Goal: Task Accomplishment & Management: Manage account settings

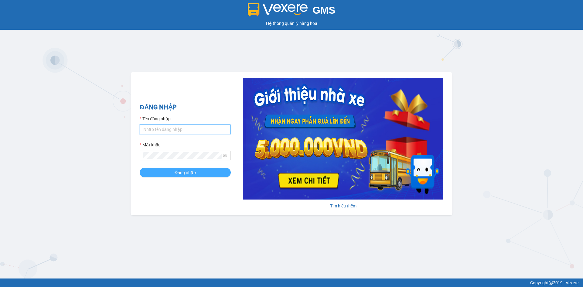
type input "txgiaduc.vxr"
click at [204, 176] on button "Đăng nhập" at bounding box center [185, 173] width 91 height 10
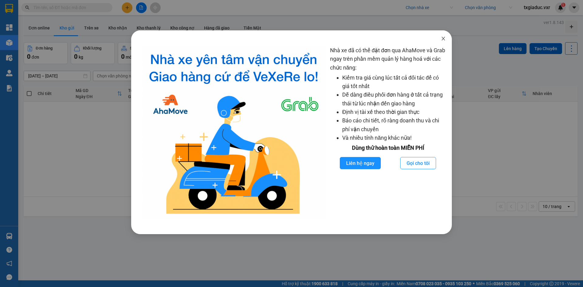
click at [444, 38] on icon "close" at bounding box center [443, 38] width 5 height 5
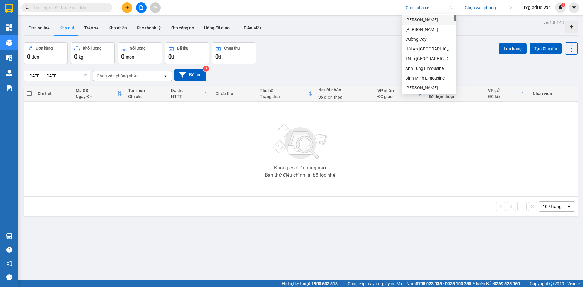
click at [424, 9] on input "search" at bounding box center [427, 7] width 43 height 9
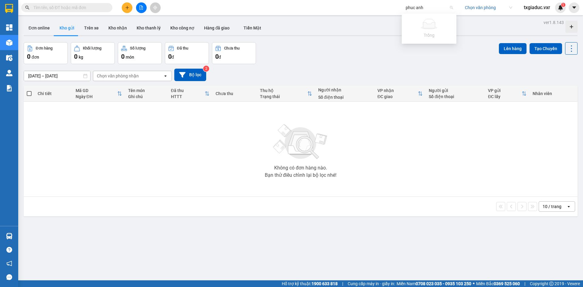
type input "phuc an"
click at [421, 30] on div "Phúc An Express" at bounding box center [436, 29] width 61 height 7
click at [577, 7] on icon "caret-down" at bounding box center [574, 7] width 5 height 5
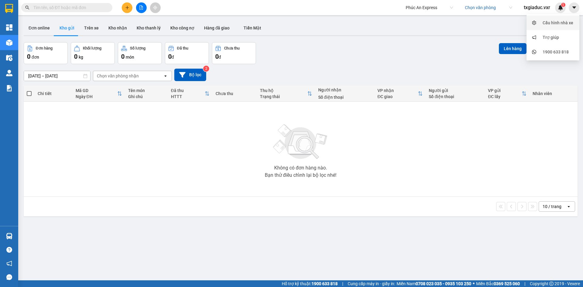
click at [563, 24] on div "Cấu hình nhà xe" at bounding box center [558, 22] width 31 height 7
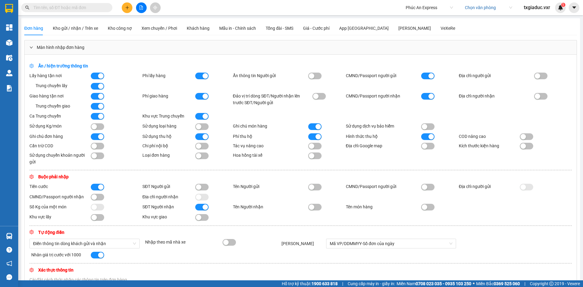
click at [64, 46] on div "Màn hình nhập đơn hàng" at bounding box center [301, 47] width 552 height 14
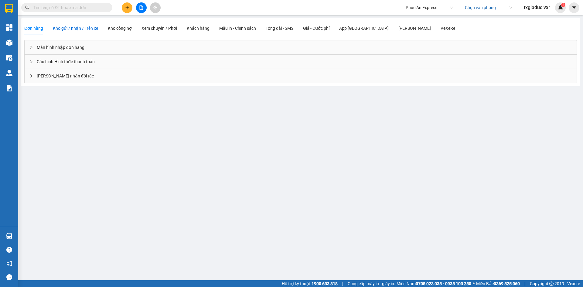
click at [66, 29] on span "Kho gửi / nhận / Trên xe" at bounding box center [75, 28] width 45 height 5
click at [34, 29] on span "Đơn hàng" at bounding box center [33, 28] width 19 height 5
click at [156, 29] on span "Xem chuyến / Phơi" at bounding box center [160, 28] width 36 height 5
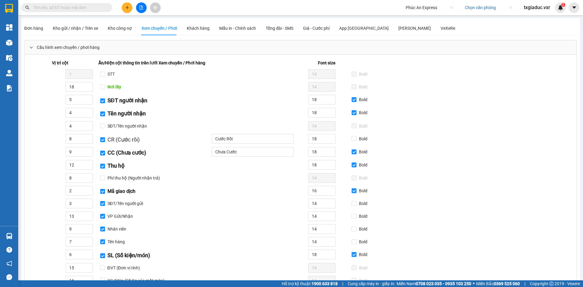
click at [68, 46] on span "Cấu hình xem chuyến / phơi hàng" at bounding box center [68, 47] width 63 height 7
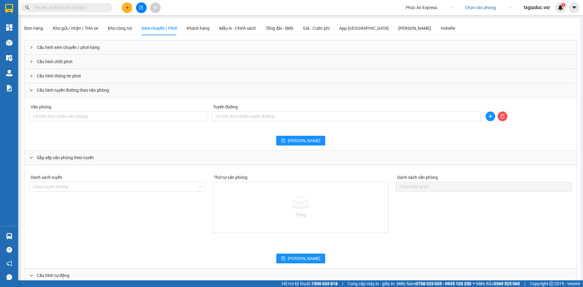
click at [43, 91] on div "Cấu hình tuyến đường theo văn phòng" at bounding box center [301, 90] width 552 height 14
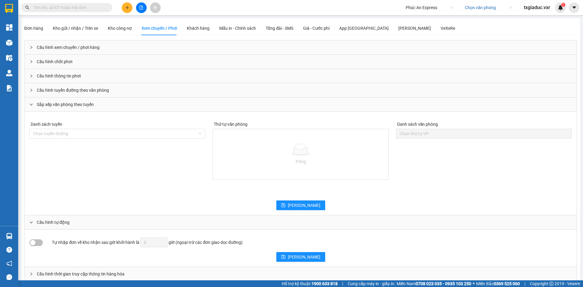
click at [49, 105] on span "Sắp xếp văn phòng theo tuyến" at bounding box center [65, 104] width 57 height 7
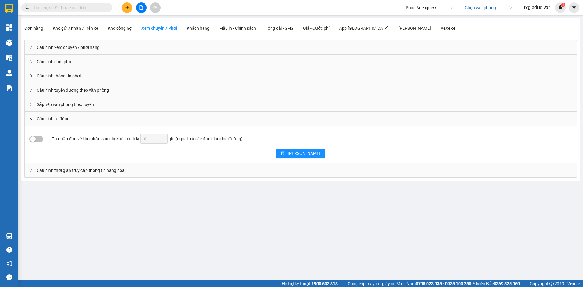
click at [68, 122] on div "Cấu hình tự động" at bounding box center [301, 119] width 552 height 14
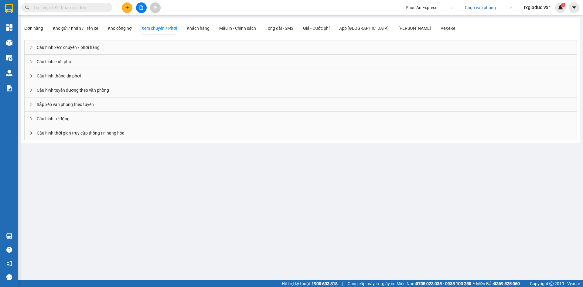
click at [43, 136] on div "Cấu hình thời gian truy cập thông tin hàng hóa" at bounding box center [301, 133] width 552 height 14
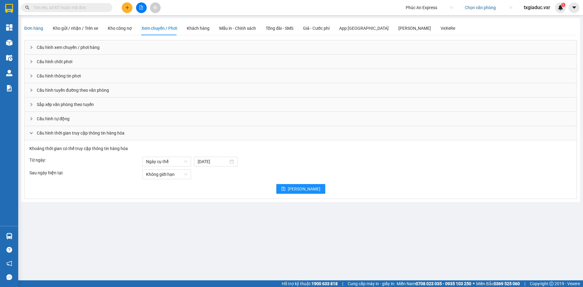
click at [35, 30] on span "Đơn hàng" at bounding box center [33, 28] width 19 height 5
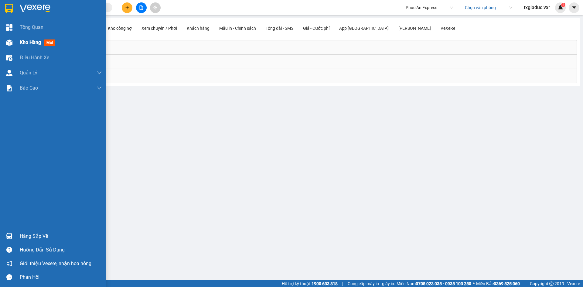
click at [37, 41] on span "Kho hàng" at bounding box center [30, 43] width 21 height 6
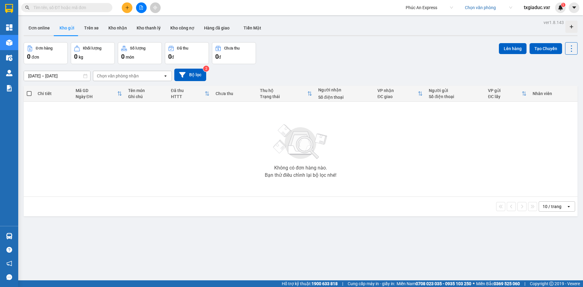
click at [485, 5] on input "search" at bounding box center [486, 7] width 43 height 9
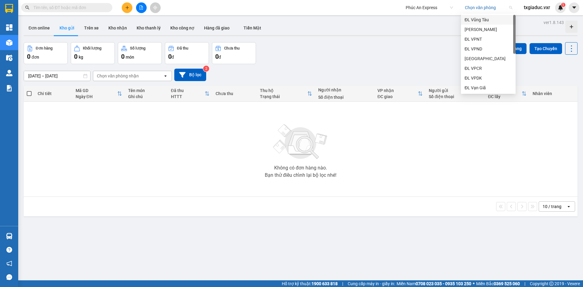
click at [480, 21] on div "ĐL Vũng Tàu" at bounding box center [488, 19] width 47 height 7
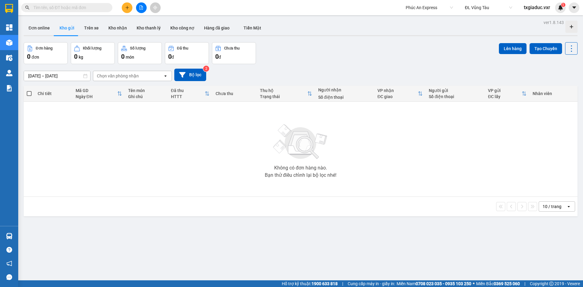
click at [53, 75] on input "[DATE] – [DATE]" at bounding box center [57, 76] width 66 height 10
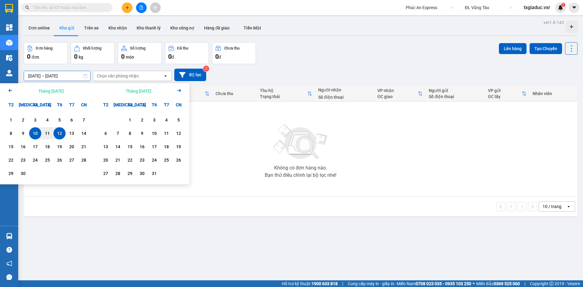
click at [10, 91] on icon "Arrow Left" at bounding box center [10, 90] width 7 height 7
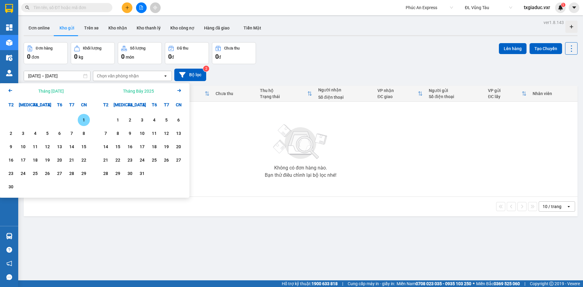
click at [10, 91] on icon "Arrow Left" at bounding box center [10, 90] width 7 height 7
click at [11, 91] on icon "Arrow Left" at bounding box center [10, 90] width 7 height 7
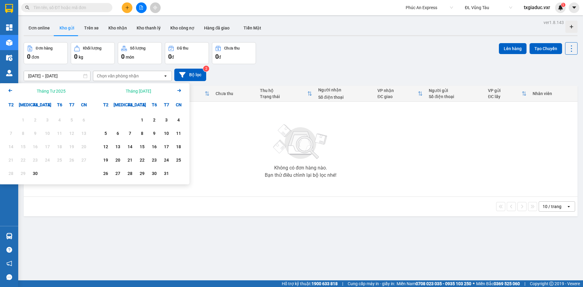
click at [34, 160] on div "23" at bounding box center [35, 160] width 9 height 7
click at [577, 9] on icon "caret-down" at bounding box center [574, 7] width 5 height 5
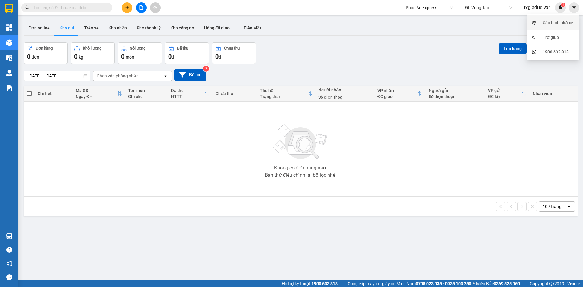
click at [566, 23] on div "Cấu hình nhà xe" at bounding box center [558, 22] width 31 height 7
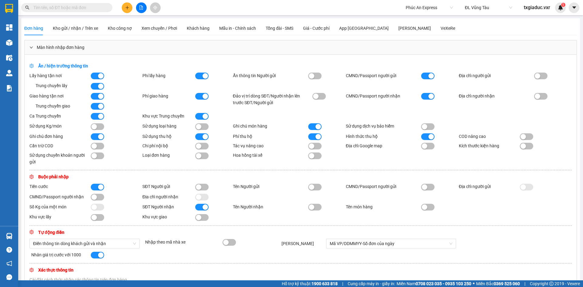
click at [117, 49] on div "Màn hình nhập đơn hàng" at bounding box center [301, 47] width 552 height 14
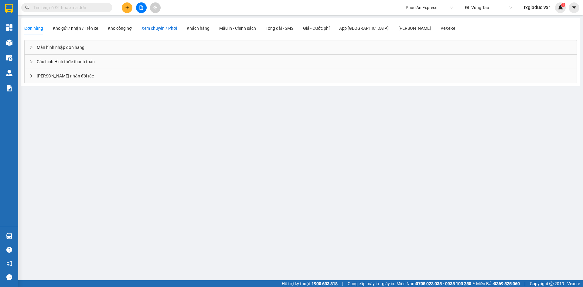
click at [163, 29] on span "Xem chuyến / Phơi" at bounding box center [160, 28] width 36 height 5
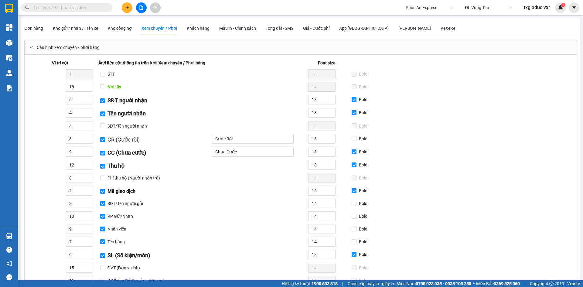
click at [92, 44] on span "Cấu hình xem chuyến / phơi hàng" at bounding box center [68, 47] width 63 height 7
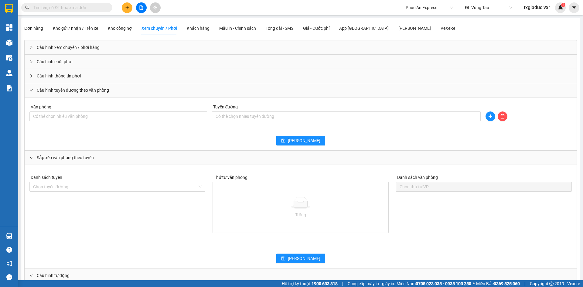
click at [67, 93] on div "Cấu hình tuyến đường theo văn phòng" at bounding box center [301, 90] width 552 height 14
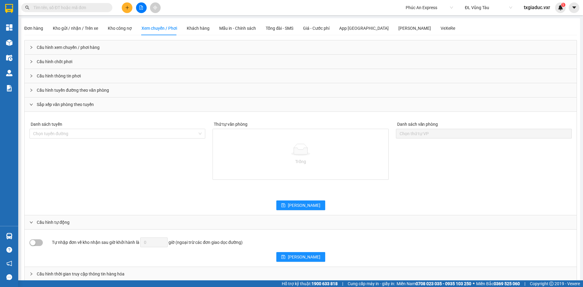
click at [72, 107] on span "Sắp xếp văn phòng theo tuyến" at bounding box center [65, 104] width 57 height 7
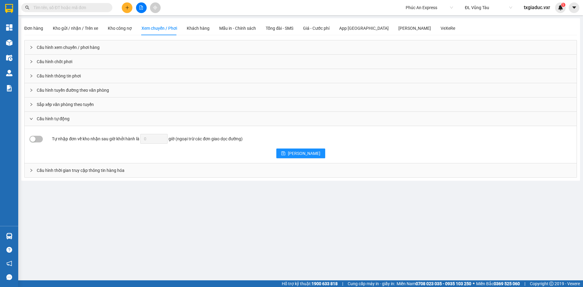
click at [70, 120] on div "Cấu hình tự động" at bounding box center [301, 119] width 552 height 14
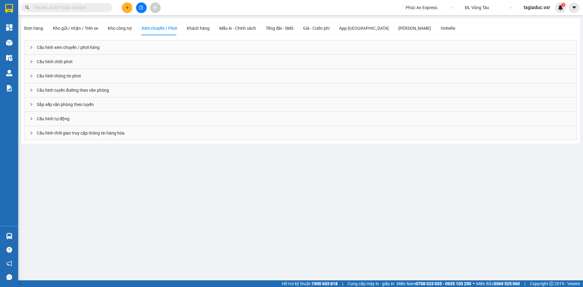
click at [72, 137] on div "Cấu hình thời gian truy cập thông tin hàng hóa" at bounding box center [301, 133] width 552 height 14
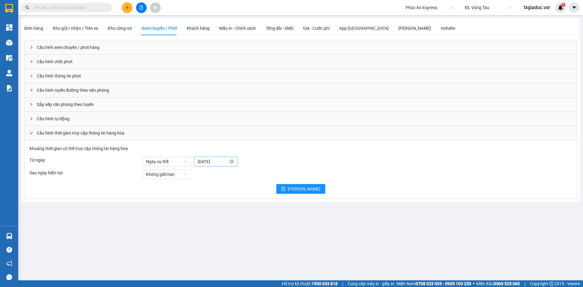
click at [214, 161] on input "30-04-2025" at bounding box center [213, 161] width 31 height 7
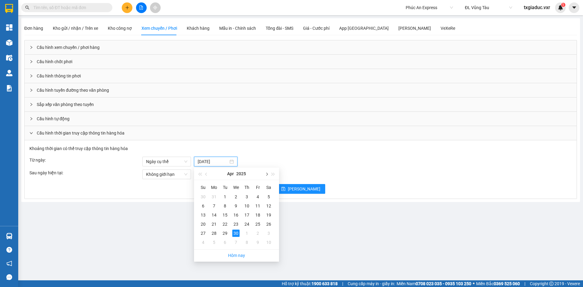
click at [267, 176] on button "button" at bounding box center [266, 174] width 7 height 12
click at [246, 233] on div "31" at bounding box center [246, 233] width 7 height 7
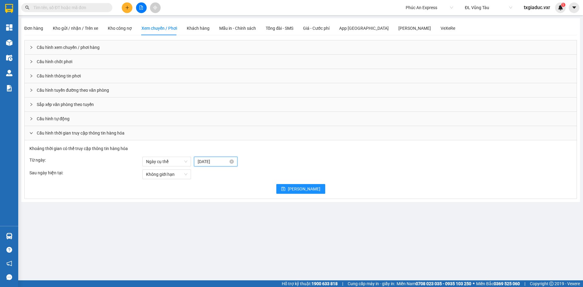
click at [216, 161] on input "31-07-2025" at bounding box center [213, 161] width 31 height 7
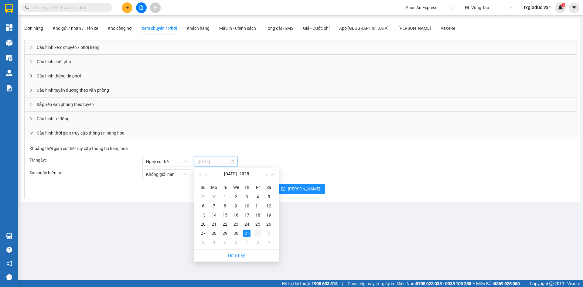
type input "01-08-2025"
click at [258, 234] on div "1" at bounding box center [257, 233] width 7 height 7
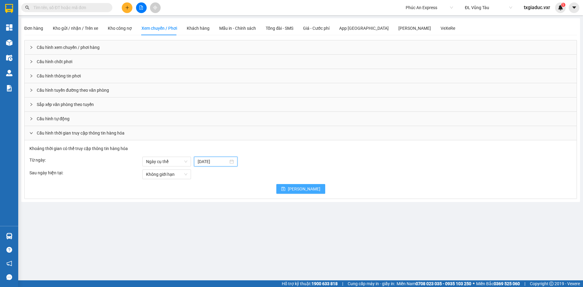
click at [306, 190] on span "[PERSON_NAME]" at bounding box center [304, 189] width 33 height 7
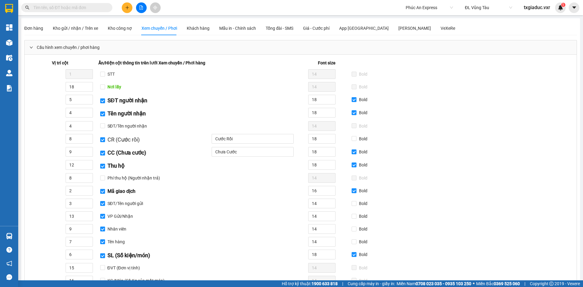
click at [41, 44] on div "Cấu hình xem chuyến / phơi hàng" at bounding box center [301, 47] width 552 height 14
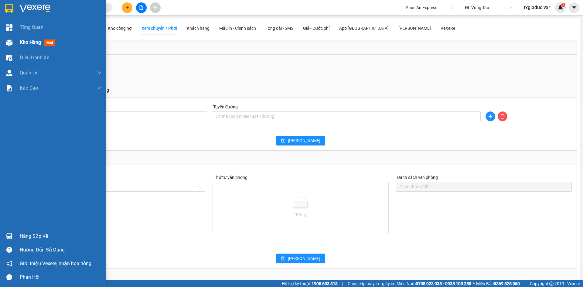
drag, startPoint x: 26, startPoint y: 46, endPoint x: 64, endPoint y: 49, distance: 37.9
click at [26, 46] on div "Kho hàng mới" at bounding box center [39, 43] width 38 height 8
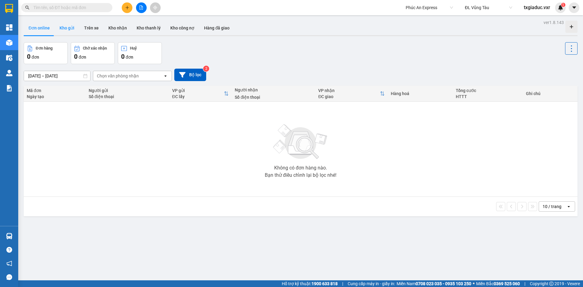
click at [64, 30] on button "Kho gửi" at bounding box center [67, 28] width 25 height 15
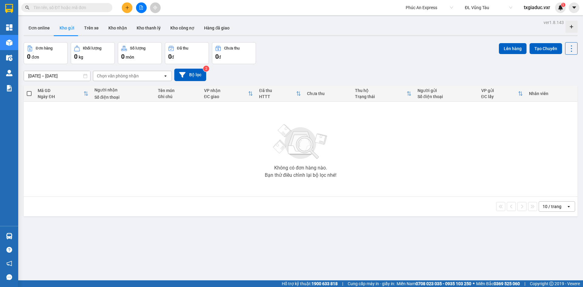
click at [45, 77] on input "[DATE] – [DATE]" at bounding box center [57, 76] width 66 height 10
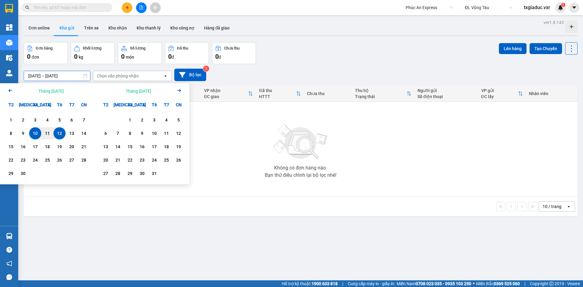
click at [11, 92] on icon "Arrow Left" at bounding box center [10, 90] width 7 height 7
click at [11, 91] on icon "Arrow Left" at bounding box center [10, 90] width 7 height 7
click at [11, 89] on icon "Arrow Left" at bounding box center [10, 90] width 7 height 7
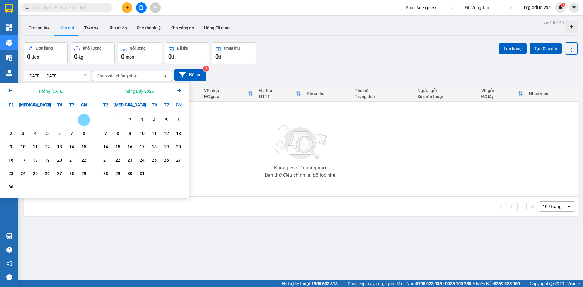
click at [84, 119] on div "1" at bounding box center [84, 119] width 9 height 7
click at [71, 76] on input "[DATE] – / /" at bounding box center [57, 76] width 66 height 10
click at [84, 120] on div "1" at bounding box center [84, 119] width 9 height 7
type input "[DATE] – [DATE]"
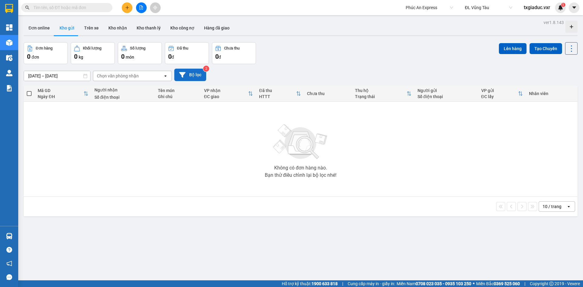
click at [192, 75] on button "Bộ lọc" at bounding box center [190, 75] width 32 height 12
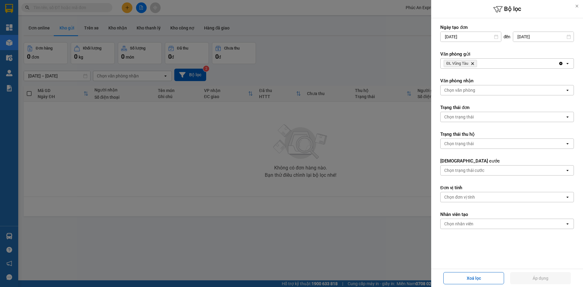
click at [334, 59] on div at bounding box center [291, 143] width 583 height 287
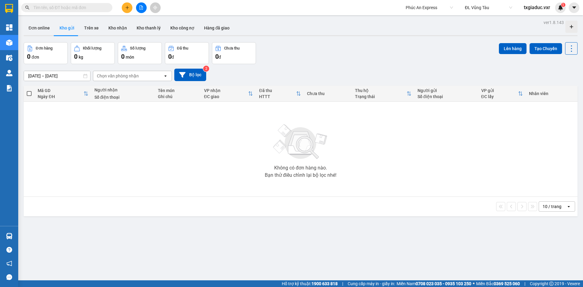
click at [51, 74] on input "[DATE] – [DATE]" at bounding box center [57, 76] width 66 height 10
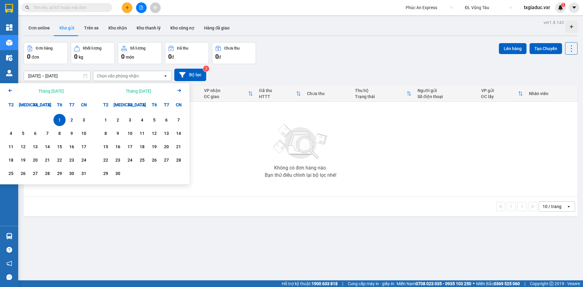
click at [181, 91] on icon "Next month." at bounding box center [179, 90] width 4 height 3
click at [11, 91] on icon "Arrow Left" at bounding box center [10, 90] width 7 height 7
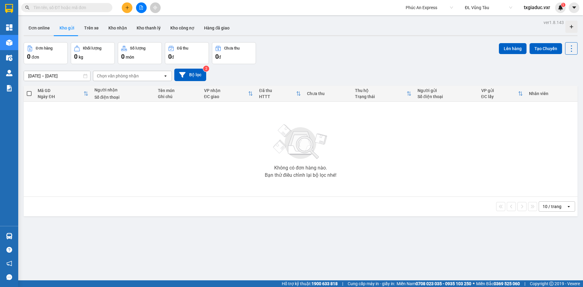
click at [239, 127] on div "Không có đơn hàng nào. Bạn thử điều chỉnh lại bộ lọc nhé!" at bounding box center [301, 149] width 548 height 91
